Goal: Transaction & Acquisition: Purchase product/service

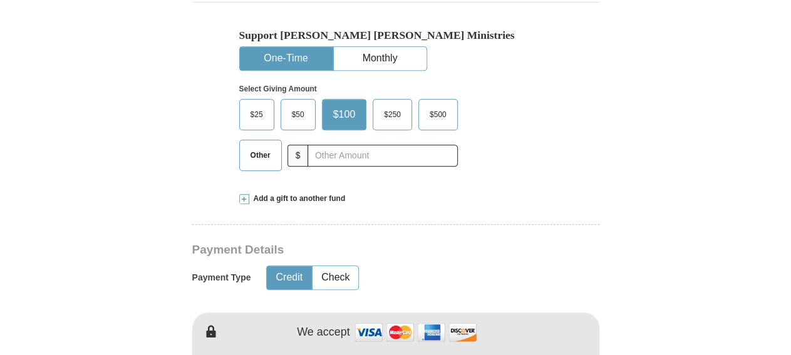
scroll to position [431, 0]
click at [416, 145] on input "text" at bounding box center [382, 156] width 150 height 22
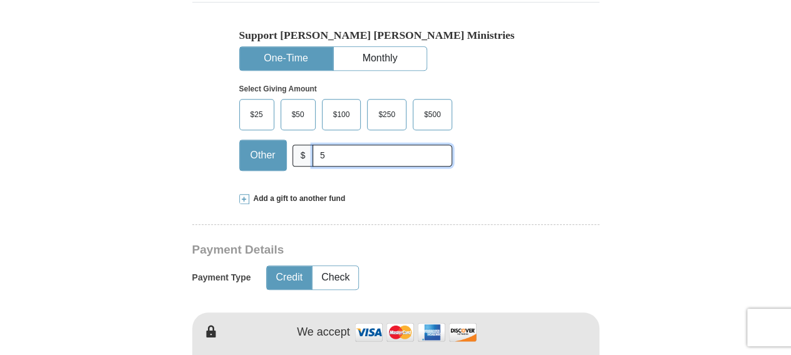
type input "5"
click at [424, 224] on hr at bounding box center [395, 228] width 407 height 9
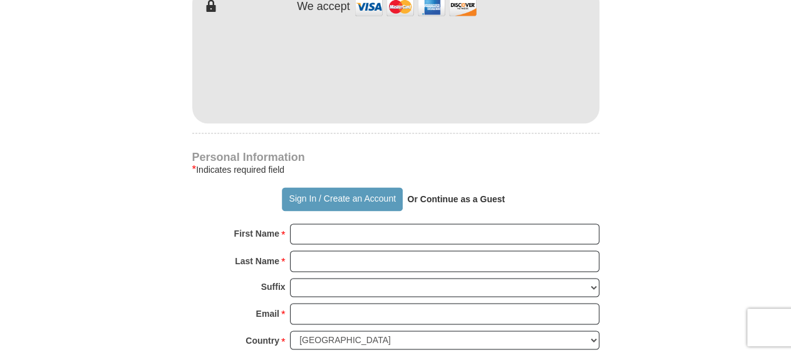
scroll to position [821, 0]
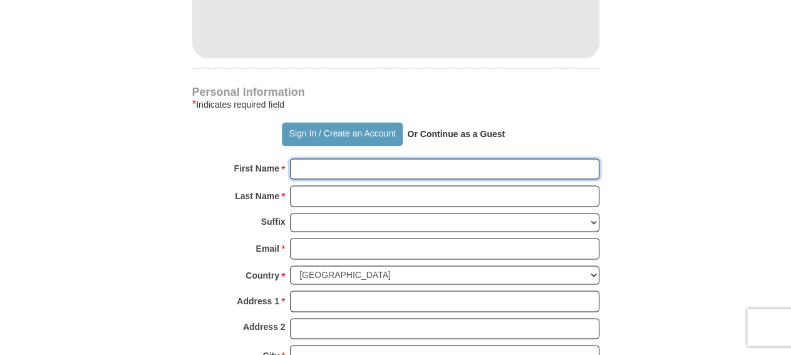
click at [476, 158] on input "First Name *" at bounding box center [444, 168] width 309 height 21
type input "LaDonald"
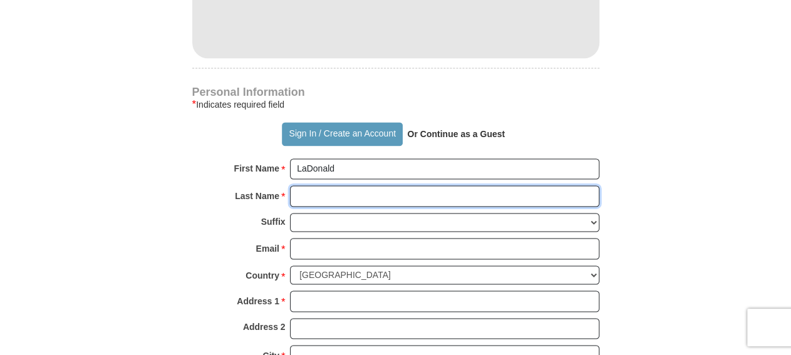
type input "[PERSON_NAME]"
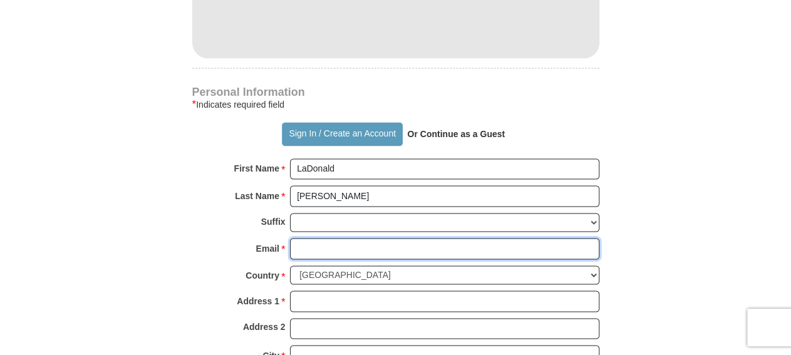
type input "[EMAIL_ADDRESS][DOMAIN_NAME]"
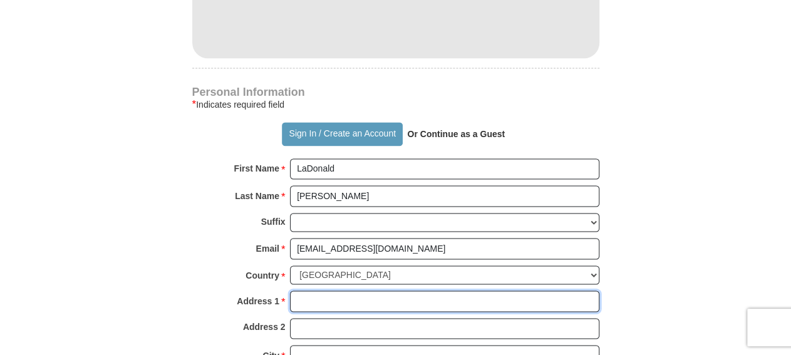
type input "[STREET_ADDRESS]"
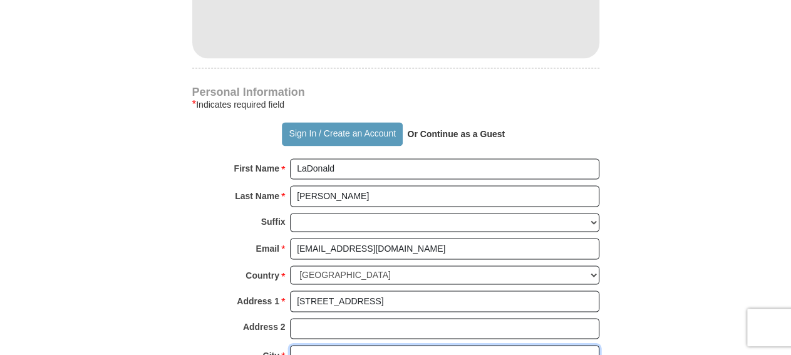
type input "Monroe"
select select "LA"
type input "71203"
type input "3186143092"
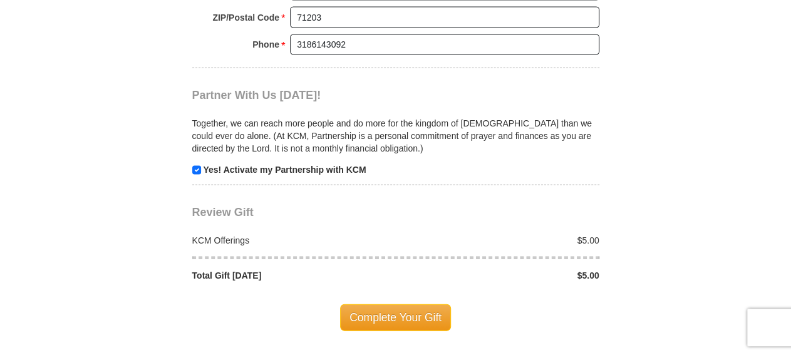
scroll to position [1277, 0]
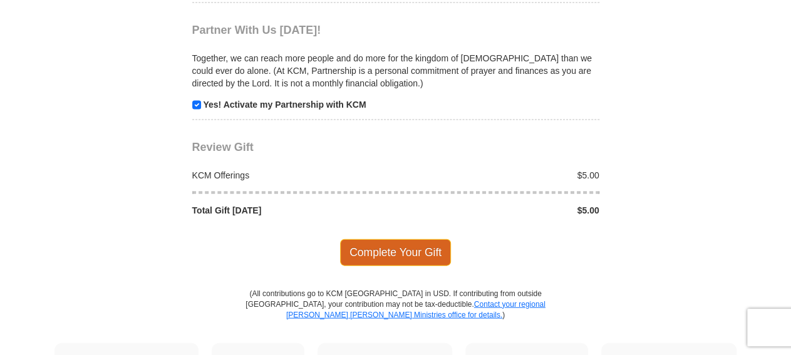
click at [399, 239] on span "Complete Your Gift" at bounding box center [395, 252] width 111 height 26
